Goal: Task Accomplishment & Management: Use online tool/utility

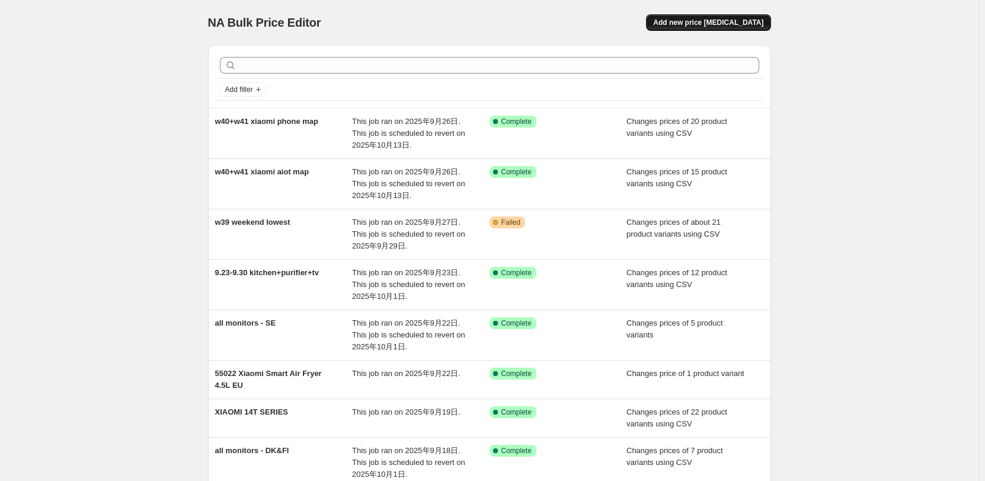
click at [678, 26] on span "Add new price [MEDICAL_DATA]" at bounding box center [708, 22] width 110 height 9
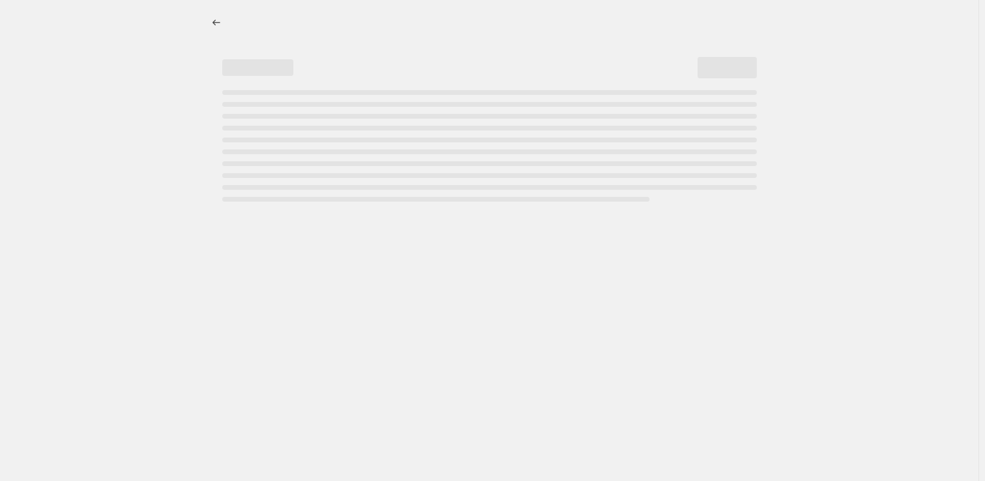
select select "percentage"
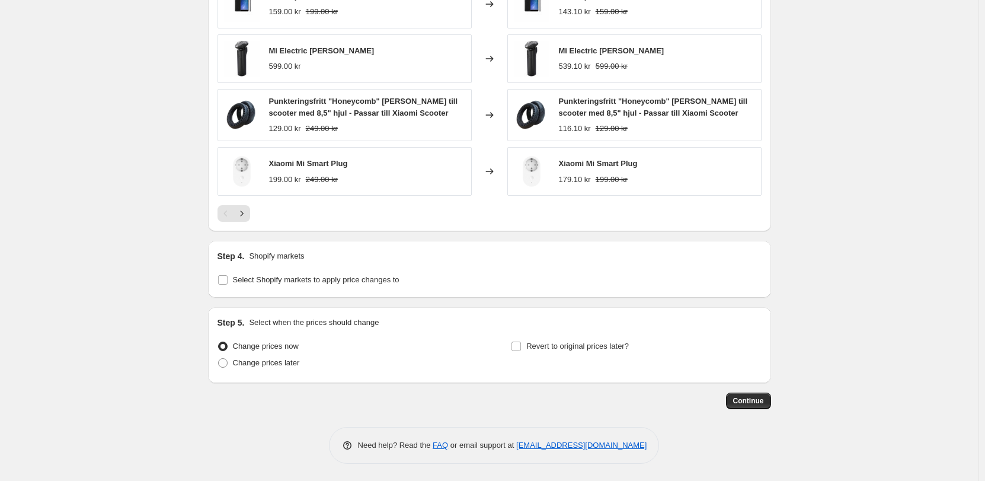
scroll to position [774, 0]
click at [565, 349] on span "Revert to original prices later?" at bounding box center [578, 345] width 103 height 9
click at [521, 349] on input "Revert to original prices later?" at bounding box center [516, 345] width 9 height 9
checkbox input "true"
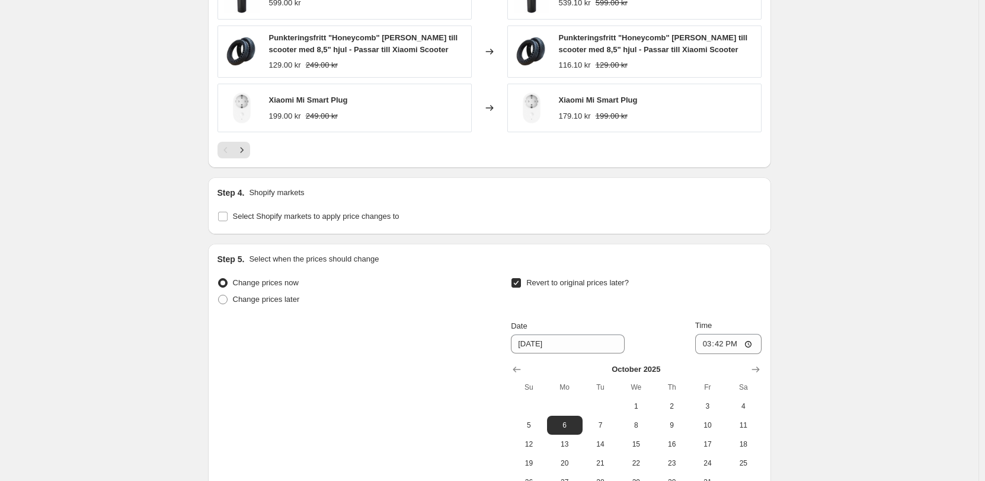
scroll to position [977, 0]
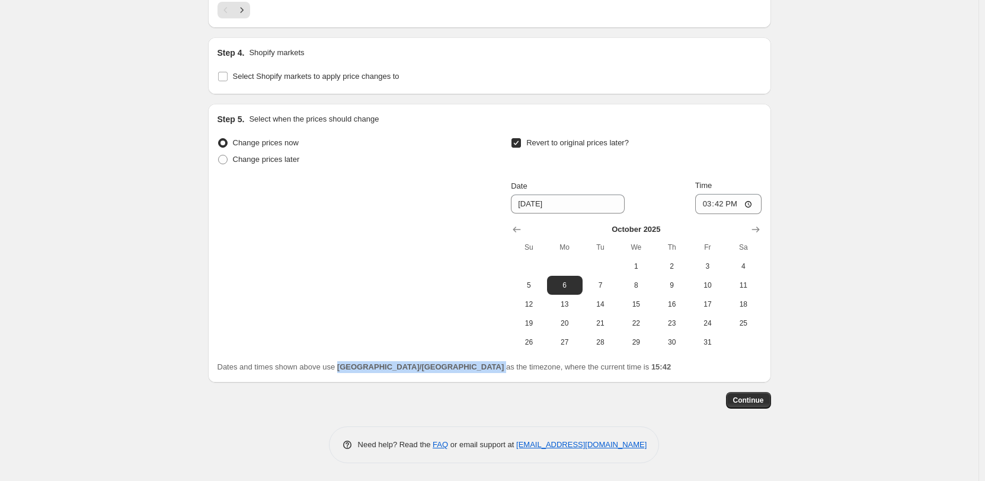
drag, startPoint x: 405, startPoint y: 366, endPoint x: 349, endPoint y: 365, distance: 56.3
click at [349, 365] on span "Dates and times shown above use [GEOGRAPHIC_DATA]/[GEOGRAPHIC_DATA] as the time…" at bounding box center [445, 366] width 454 height 9
copy span "[GEOGRAPHIC_DATA]/[GEOGRAPHIC_DATA]"
click at [299, 393] on div "Continue" at bounding box center [489, 400] width 563 height 17
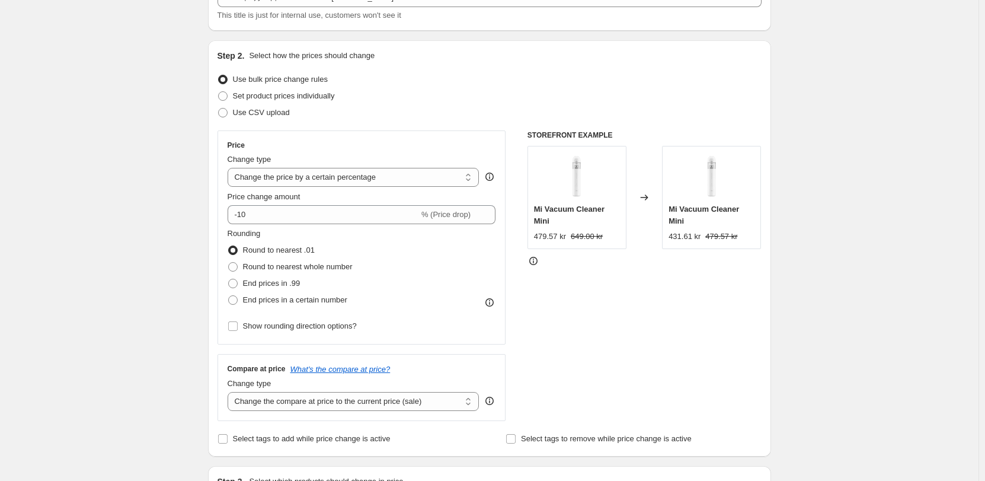
scroll to position [0, 0]
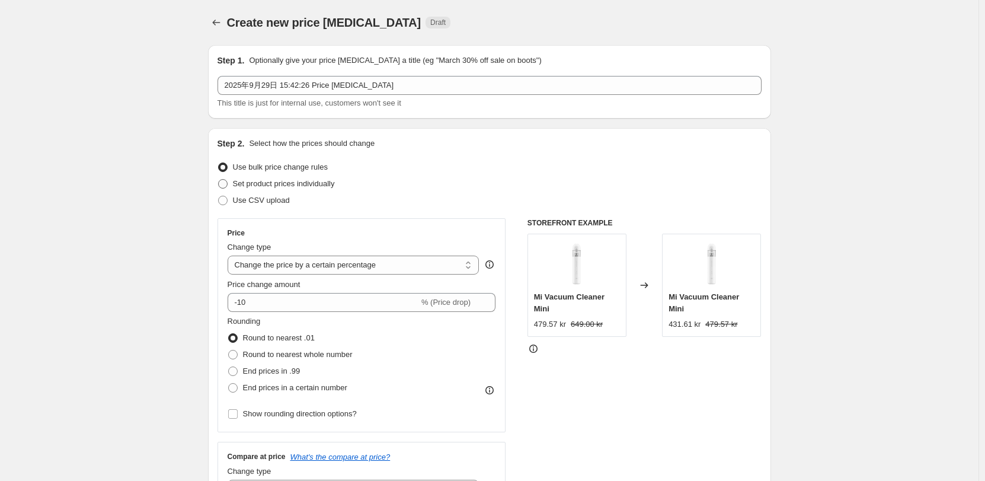
click at [317, 183] on span "Set product prices individually" at bounding box center [284, 183] width 102 height 9
click at [219, 180] on input "Set product prices individually" at bounding box center [218, 179] width 1 height 1
radio input "true"
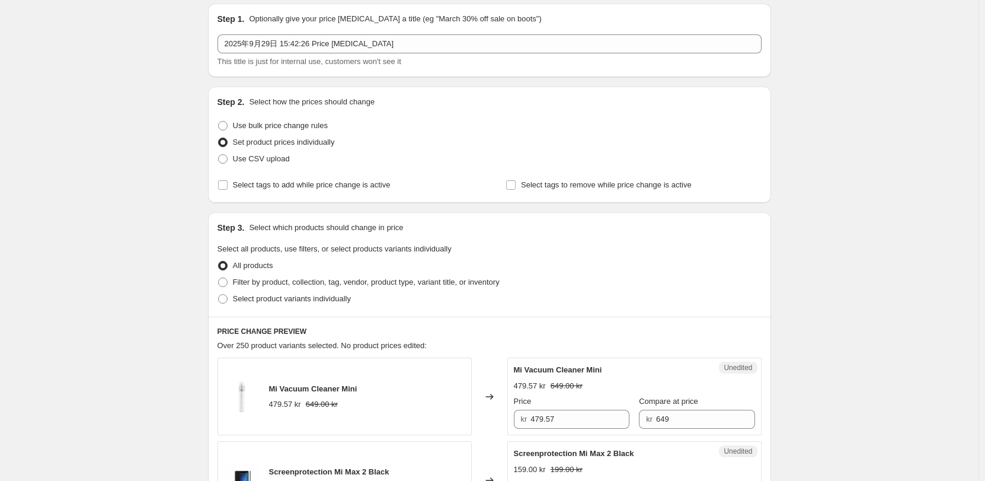
scroll to position [59, 0]
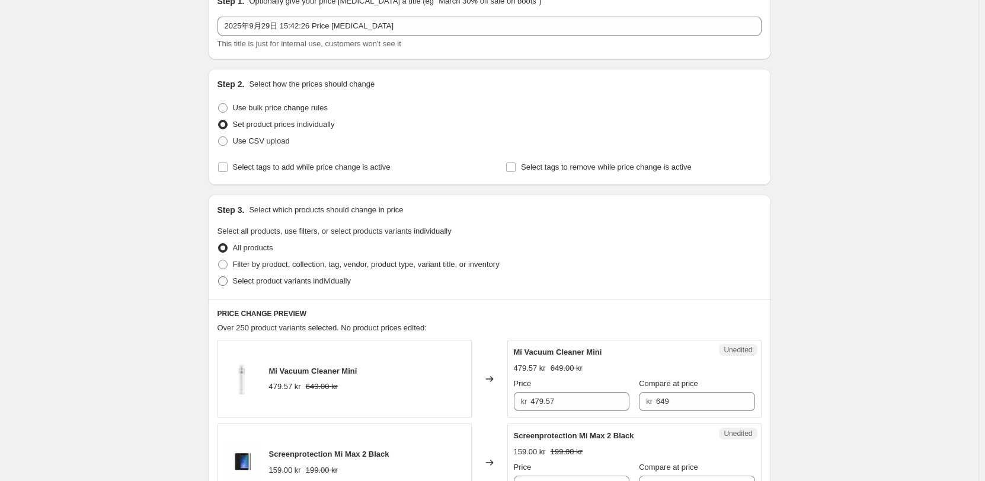
drag, startPoint x: 306, startPoint y: 281, endPoint x: 286, endPoint y: 283, distance: 19.6
click at [306, 282] on span "Select product variants individually" at bounding box center [292, 280] width 118 height 9
click at [219, 277] on input "Select product variants individually" at bounding box center [218, 276] width 1 height 1
radio input "true"
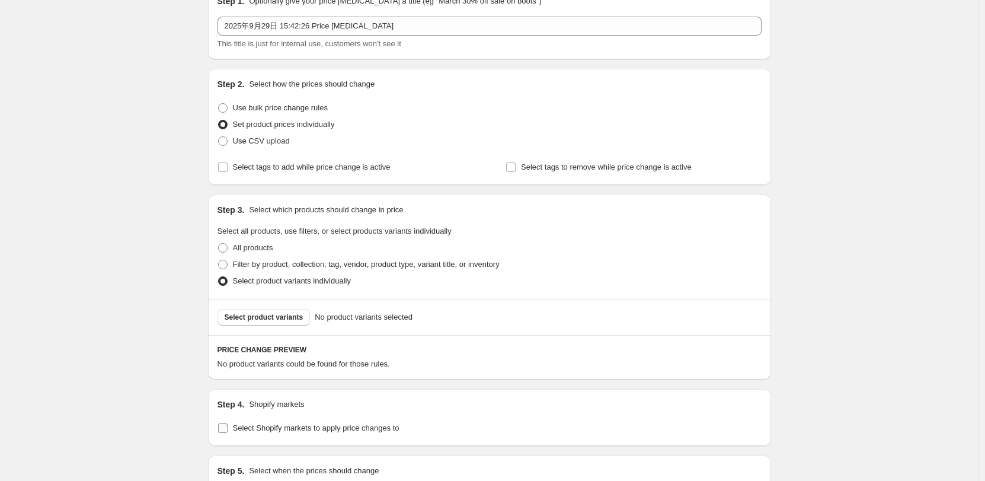
click at [290, 429] on span "Select Shopify markets to apply price changes to" at bounding box center [316, 427] width 167 height 9
click at [228, 429] on input "Select Shopify markets to apply price changes to" at bounding box center [222, 427] width 9 height 9
checkbox input "true"
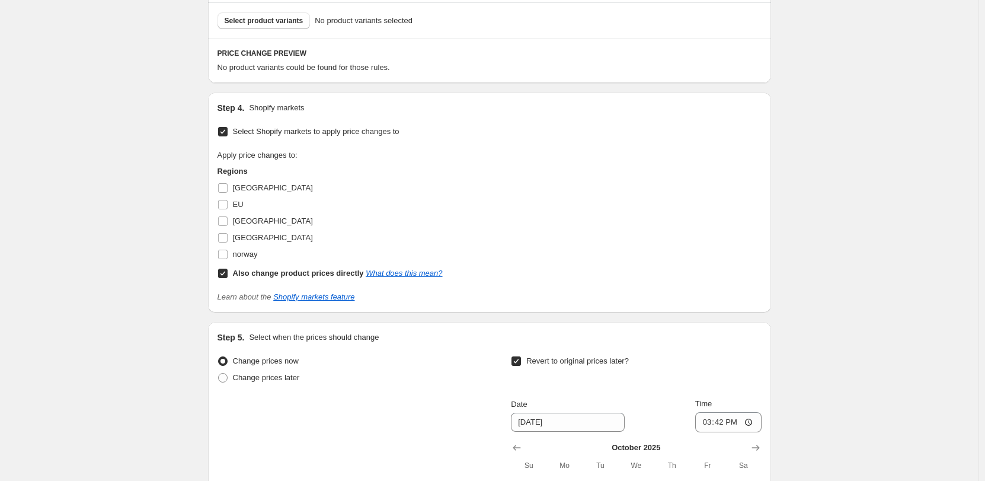
scroll to position [178, 0]
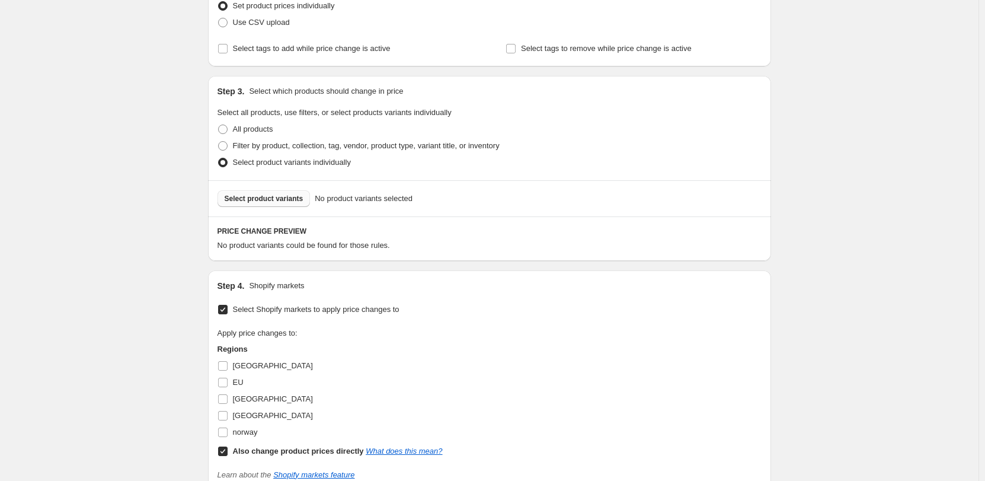
click at [305, 206] on button "Select product variants" at bounding box center [264, 198] width 93 height 17
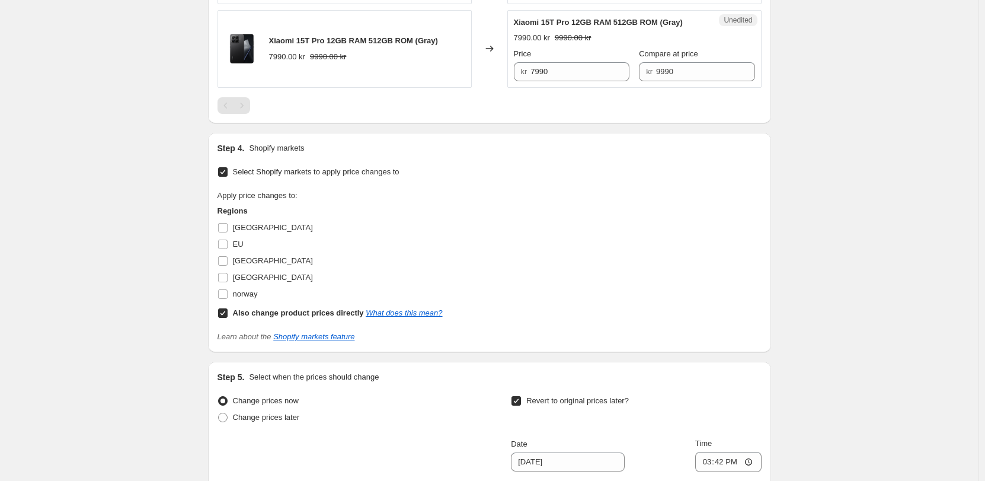
scroll to position [593, 0]
click at [257, 229] on span "[GEOGRAPHIC_DATA]" at bounding box center [273, 226] width 80 height 9
click at [228, 229] on input "[GEOGRAPHIC_DATA]" at bounding box center [222, 226] width 9 height 9
checkbox input "true"
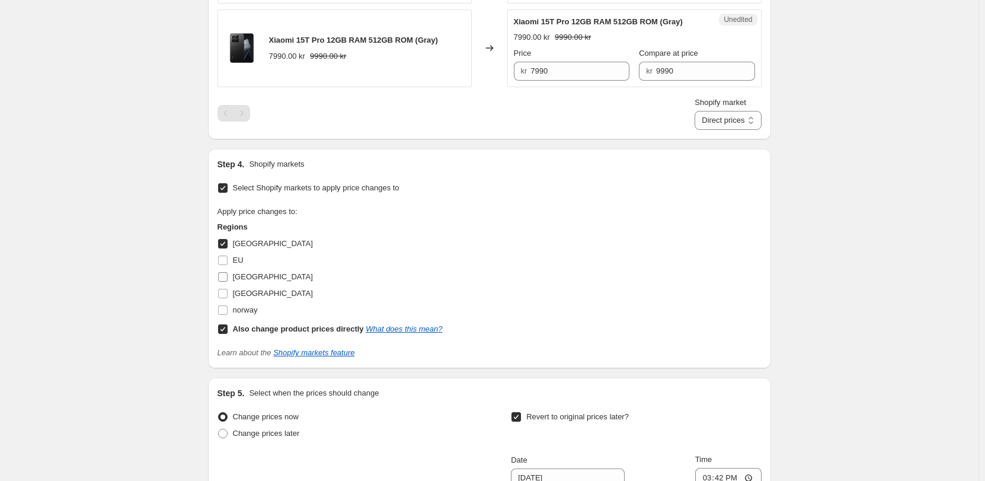
click at [256, 274] on span "[GEOGRAPHIC_DATA]" at bounding box center [273, 276] width 80 height 9
click at [228, 274] on input "[GEOGRAPHIC_DATA]" at bounding box center [222, 276] width 9 height 9
checkbox input "true"
click at [252, 296] on span "[GEOGRAPHIC_DATA]" at bounding box center [273, 293] width 80 height 9
click at [228, 296] on input "[GEOGRAPHIC_DATA]" at bounding box center [222, 293] width 9 height 9
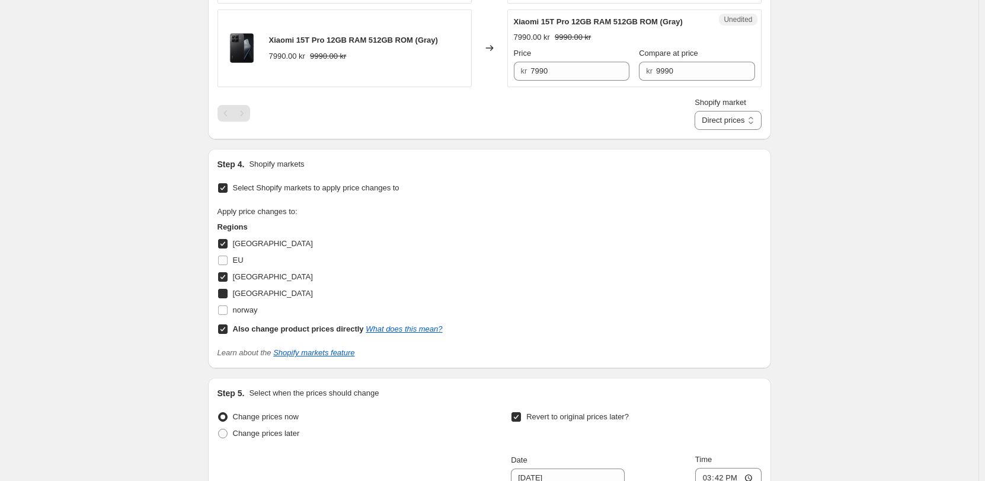
checkbox input "true"
click at [750, 123] on select "Direct prices [GEOGRAPHIC_DATA] [GEOGRAPHIC_DATA] [GEOGRAPHIC_DATA]" at bounding box center [728, 120] width 66 height 19
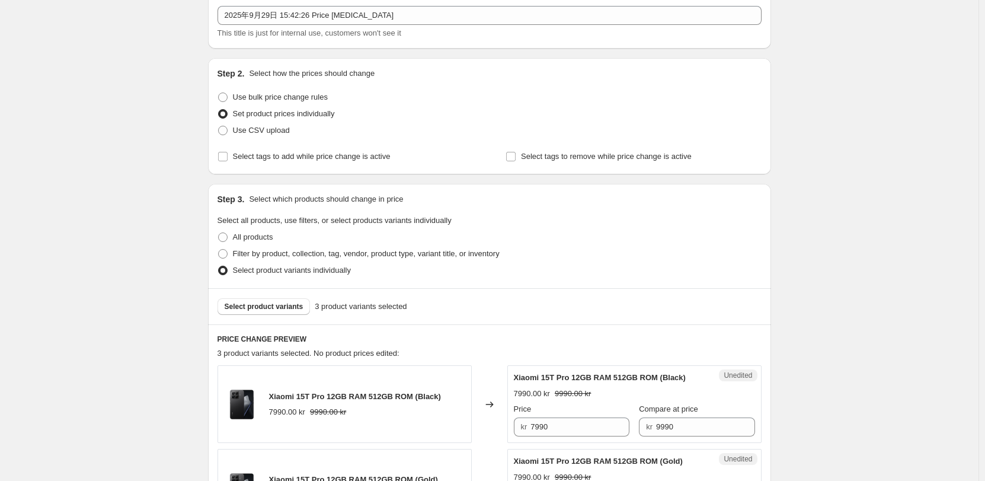
scroll to position [119, 0]
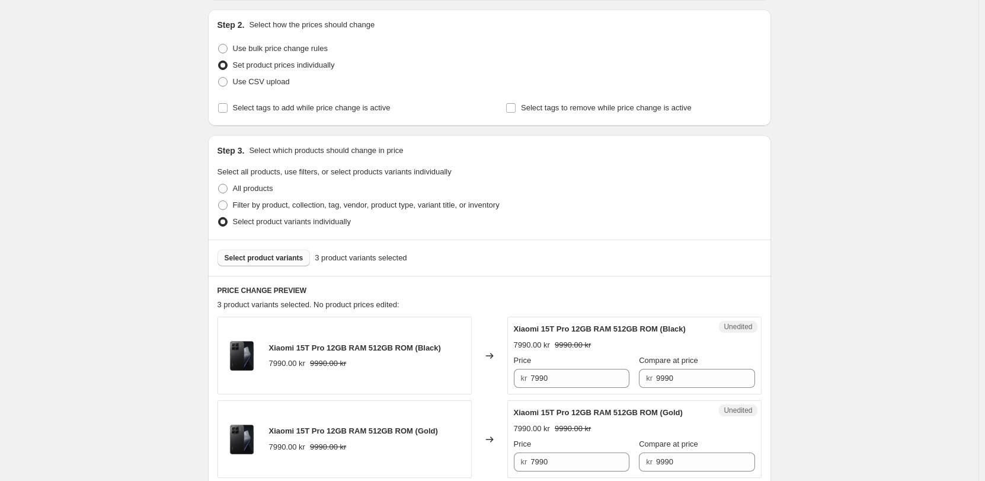
click at [284, 259] on span "Select product variants" at bounding box center [264, 257] width 79 height 9
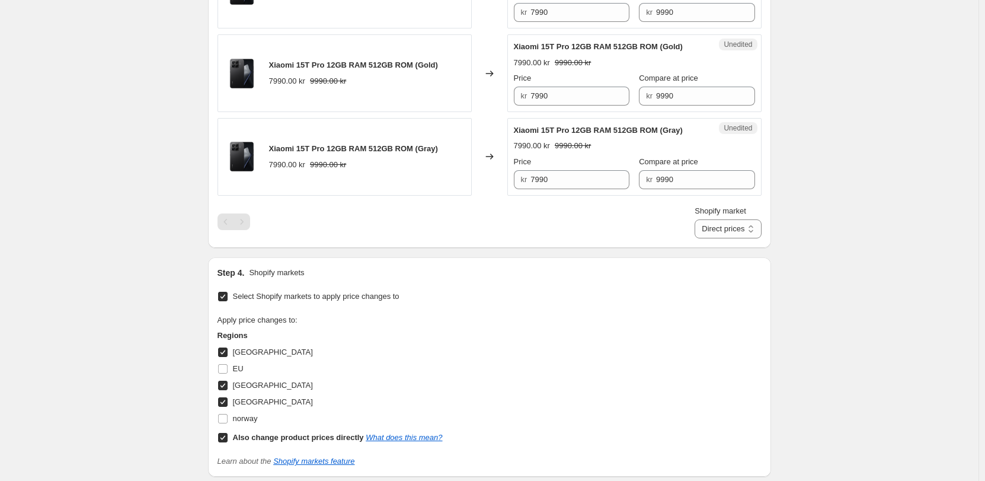
scroll to position [483, 0]
click at [720, 234] on select "Direct prices [GEOGRAPHIC_DATA] [GEOGRAPHIC_DATA] [GEOGRAPHIC_DATA]" at bounding box center [728, 230] width 66 height 19
drag, startPoint x: 887, startPoint y: 221, endPoint x: 759, endPoint y: 229, distance: 128.4
click at [886, 221] on div "Create new price [MEDICAL_DATA]. This page is ready Create new price [MEDICAL_D…" at bounding box center [489, 191] width 979 height 1348
click at [721, 232] on select "Direct prices [GEOGRAPHIC_DATA] [GEOGRAPHIC_DATA] [GEOGRAPHIC_DATA]" at bounding box center [728, 230] width 66 height 19
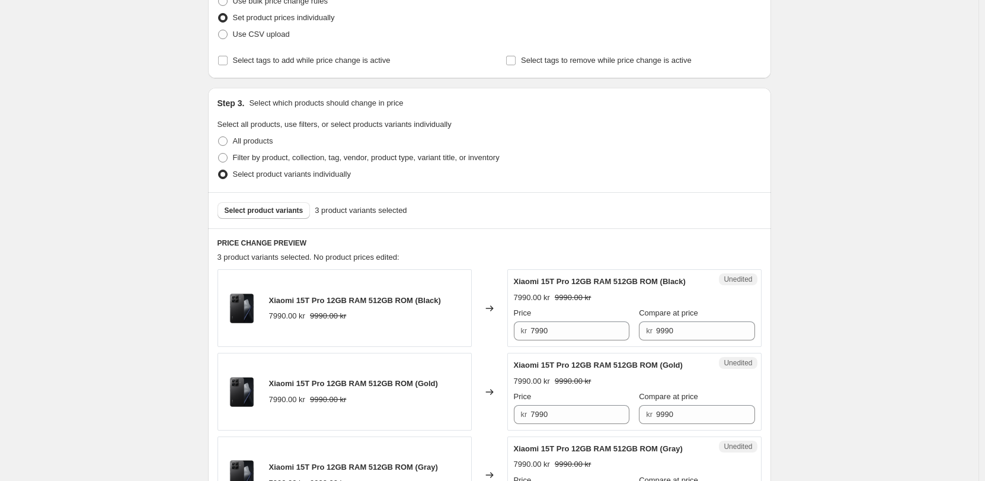
scroll to position [0, 0]
